Goal: Information Seeking & Learning: Learn about a topic

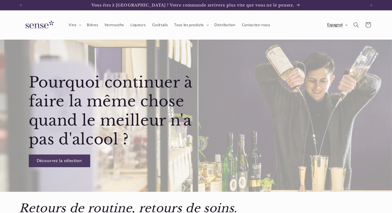
click at [333, 29] on button "Espagnol" at bounding box center [337, 25] width 26 height 10
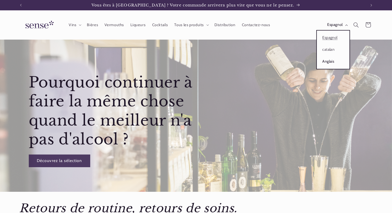
click at [324, 61] on font "Anglais" at bounding box center [328, 61] width 12 height 5
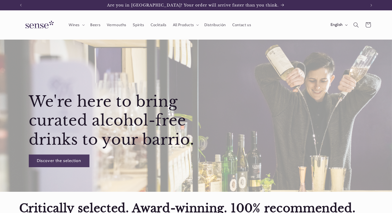
click at [34, 27] on img at bounding box center [38, 25] width 39 height 15
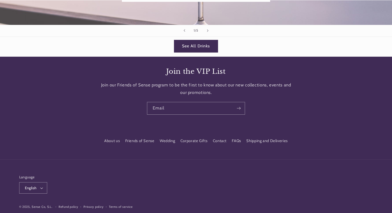
scroll to position [760, 0]
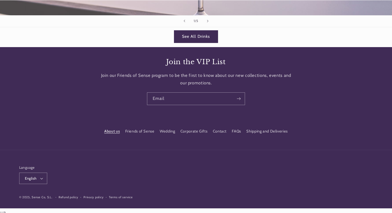
click at [109, 130] on link "About us" at bounding box center [112, 132] width 16 height 8
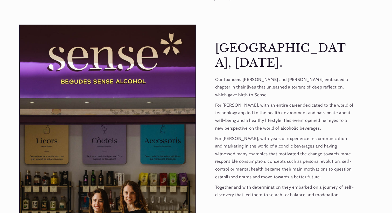
scroll to position [375, 0]
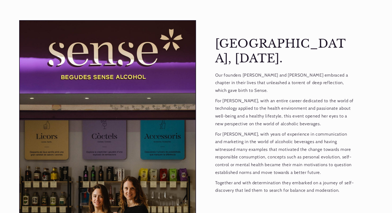
click at [230, 131] on p "For Deborah, with years of experience in communication and marketing in the wor…" at bounding box center [284, 154] width 139 height 46
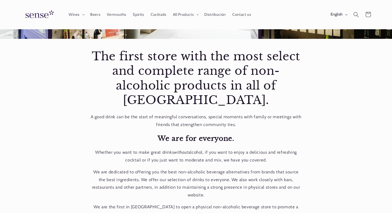
scroll to position [0, 0]
